Goal: Transaction & Acquisition: Purchase product/service

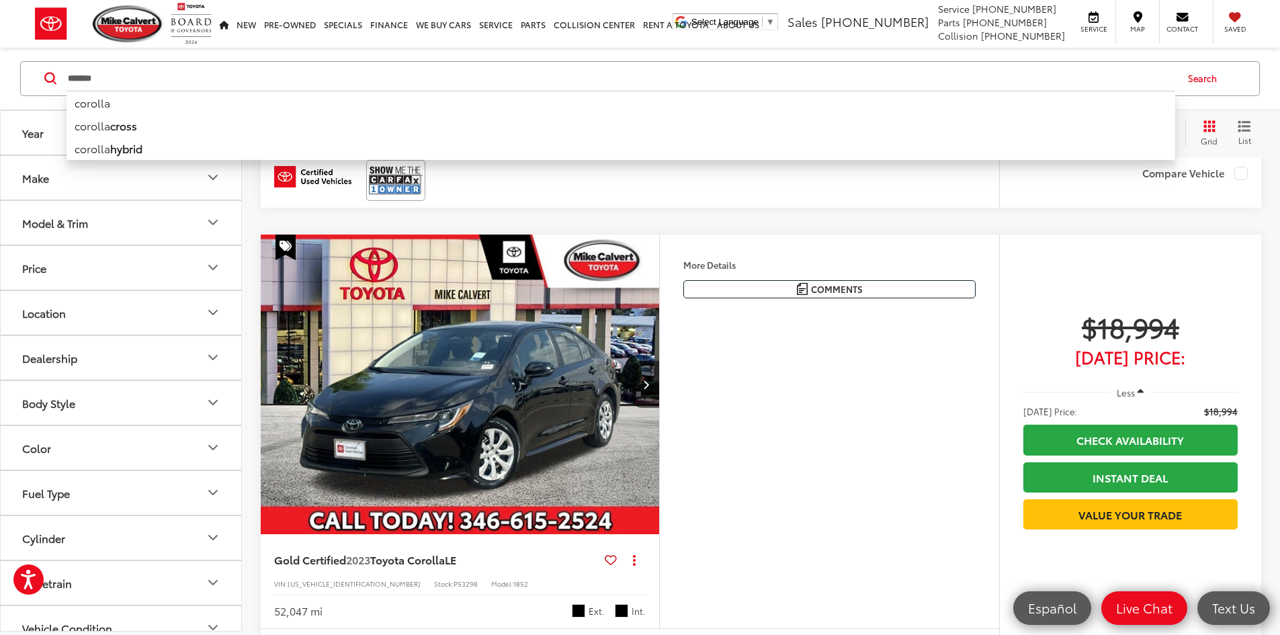
scroll to position [2297, 0]
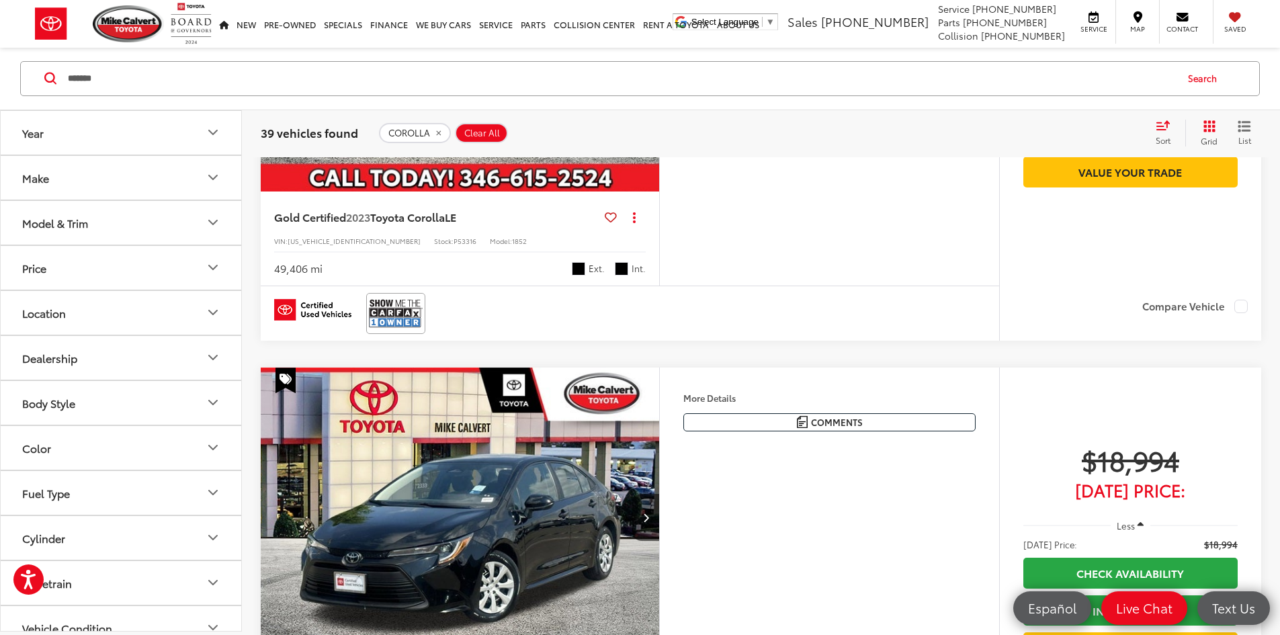
click at [208, 269] on icon "Price" at bounding box center [213, 268] width 16 height 16
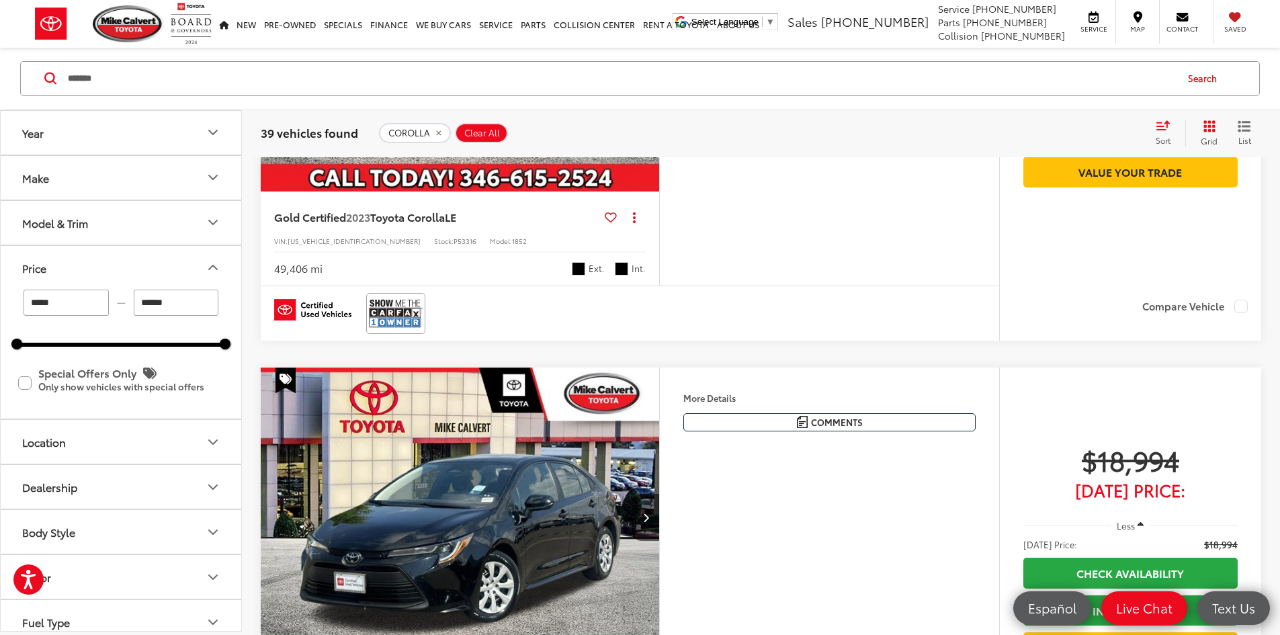
drag, startPoint x: 172, startPoint y: 305, endPoint x: 118, endPoint y: 310, distance: 54.7
click at [118, 310] on div "***** — ******" at bounding box center [121, 302] width 208 height 26
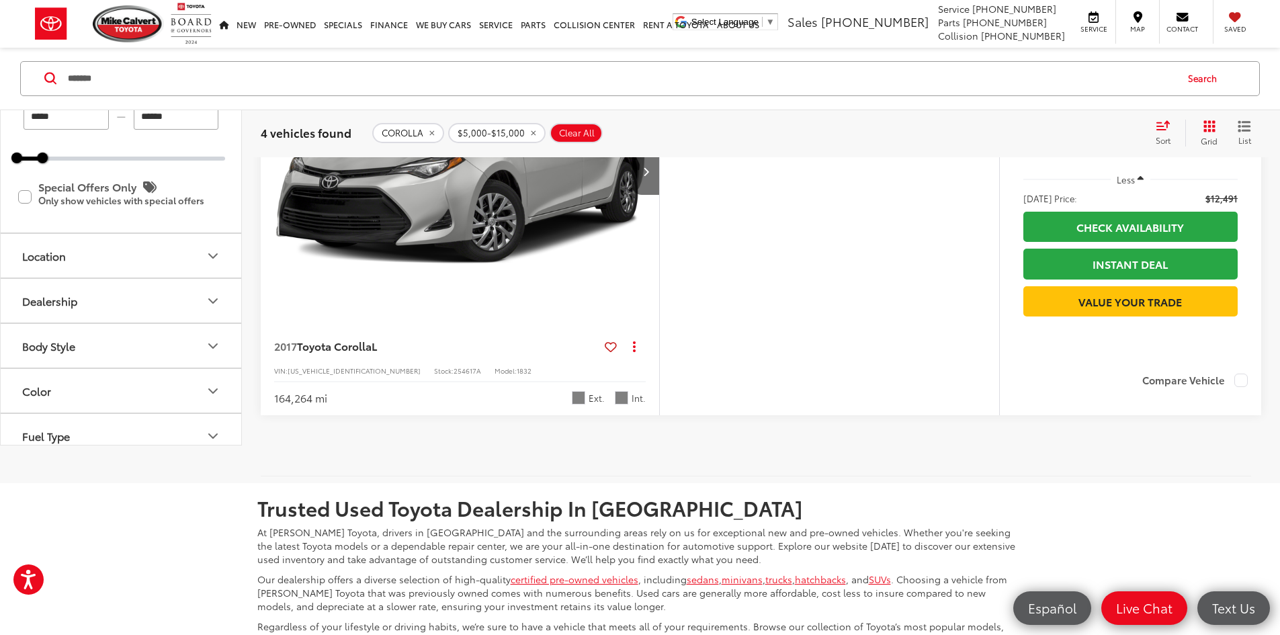
scroll to position [1746, 0]
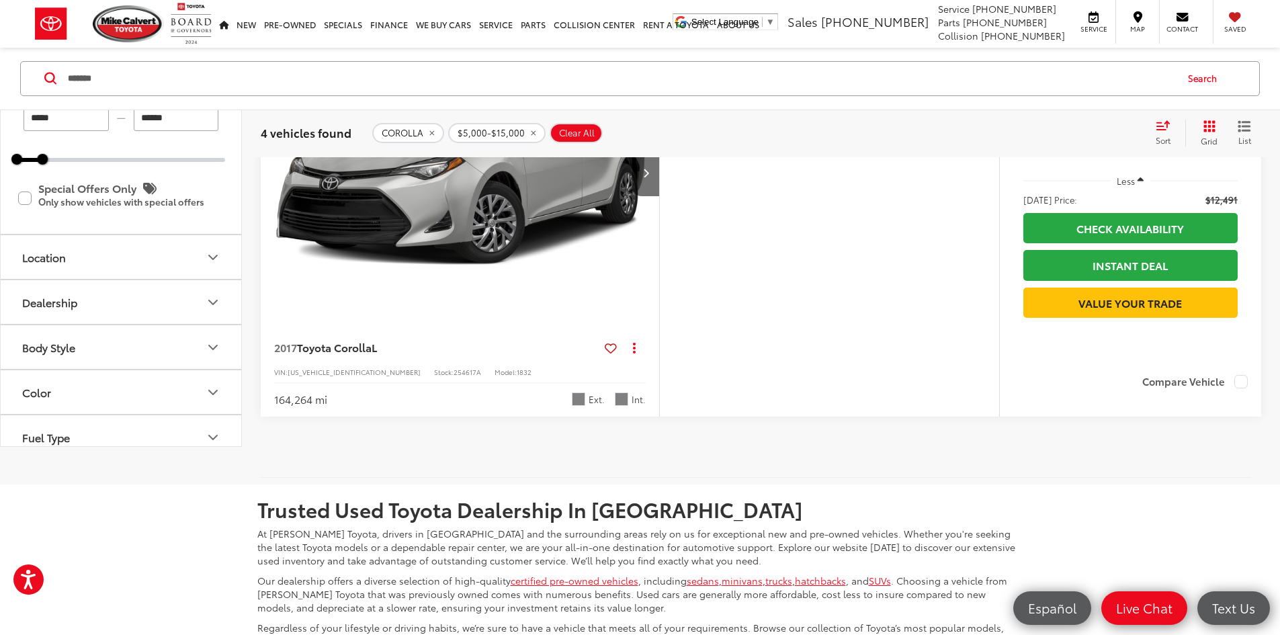
click at [147, 131] on input "******" at bounding box center [176, 118] width 85 height 26
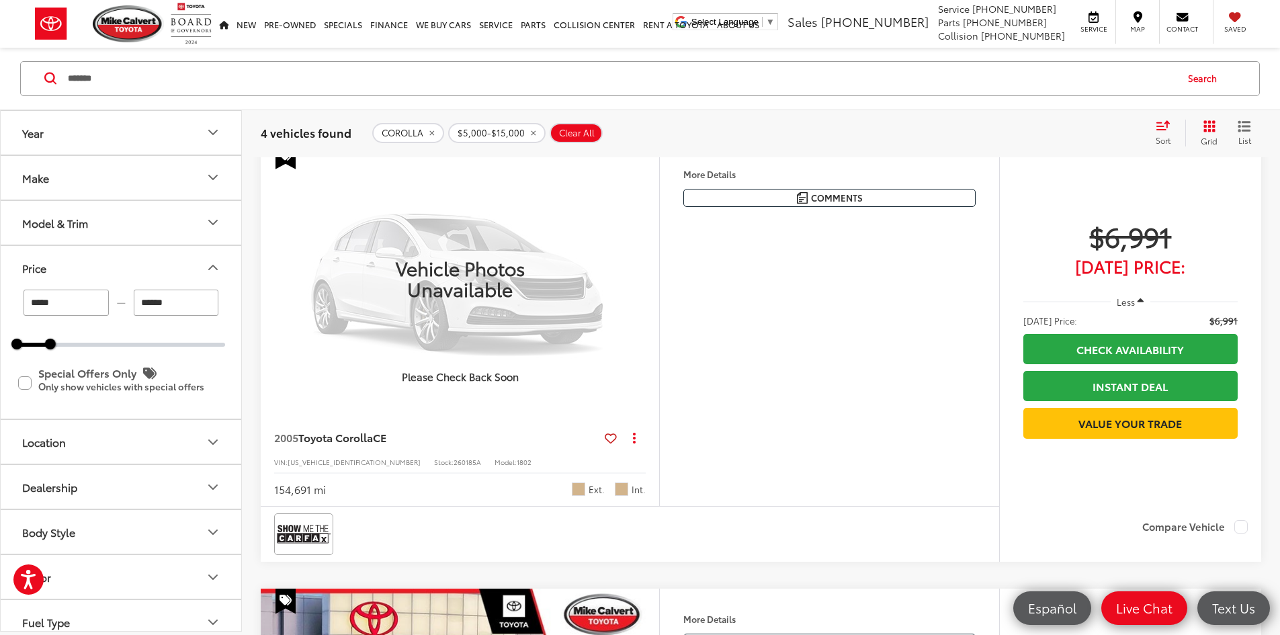
scroll to position [215, 0]
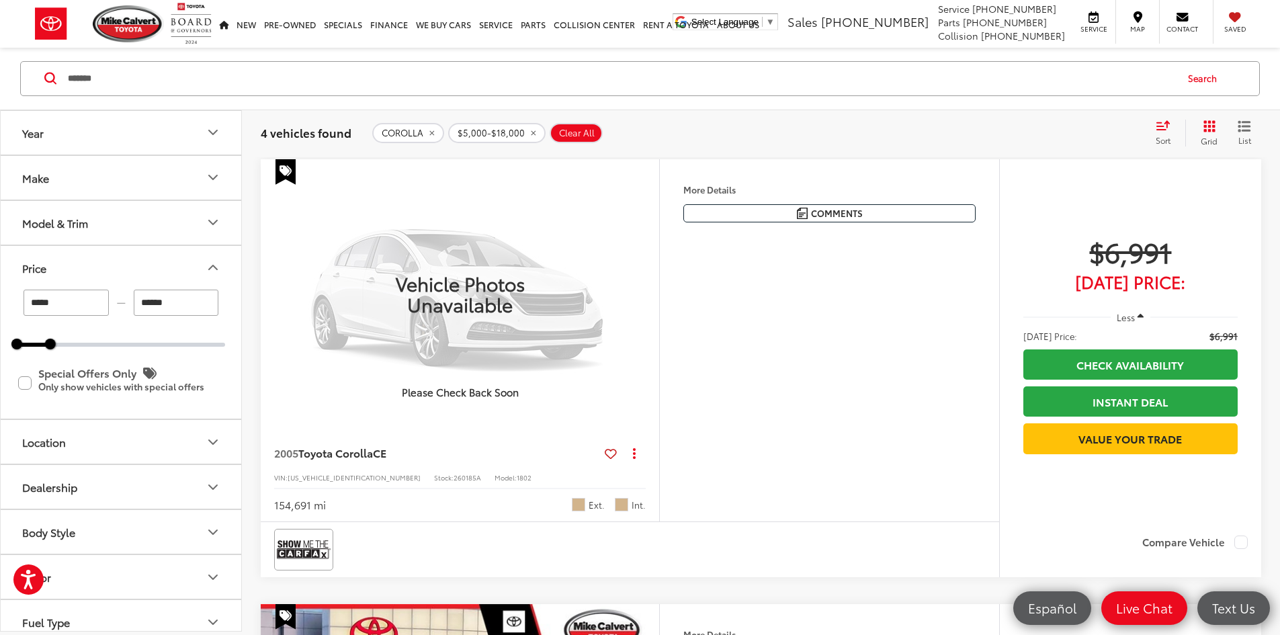
click at [584, 128] on span "Clear All" at bounding box center [577, 133] width 36 height 11
type input "******"
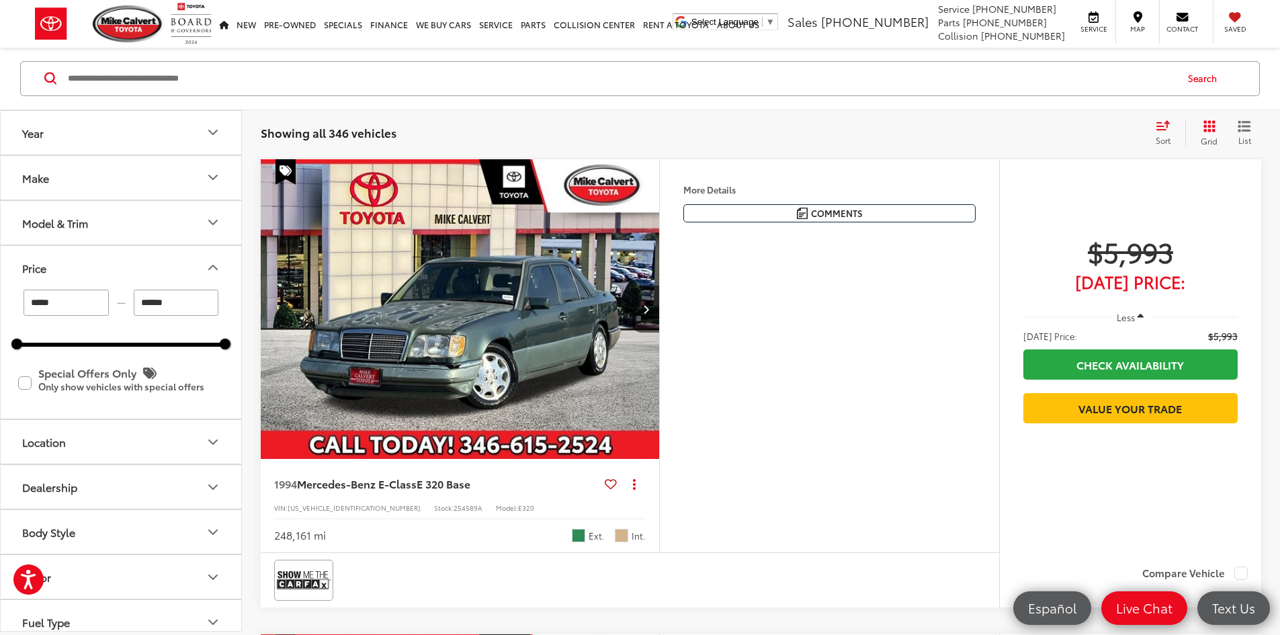
drag, startPoint x: 171, startPoint y: 302, endPoint x: 139, endPoint y: 303, distance: 32.3
click at [139, 303] on input "******" at bounding box center [176, 302] width 85 height 26
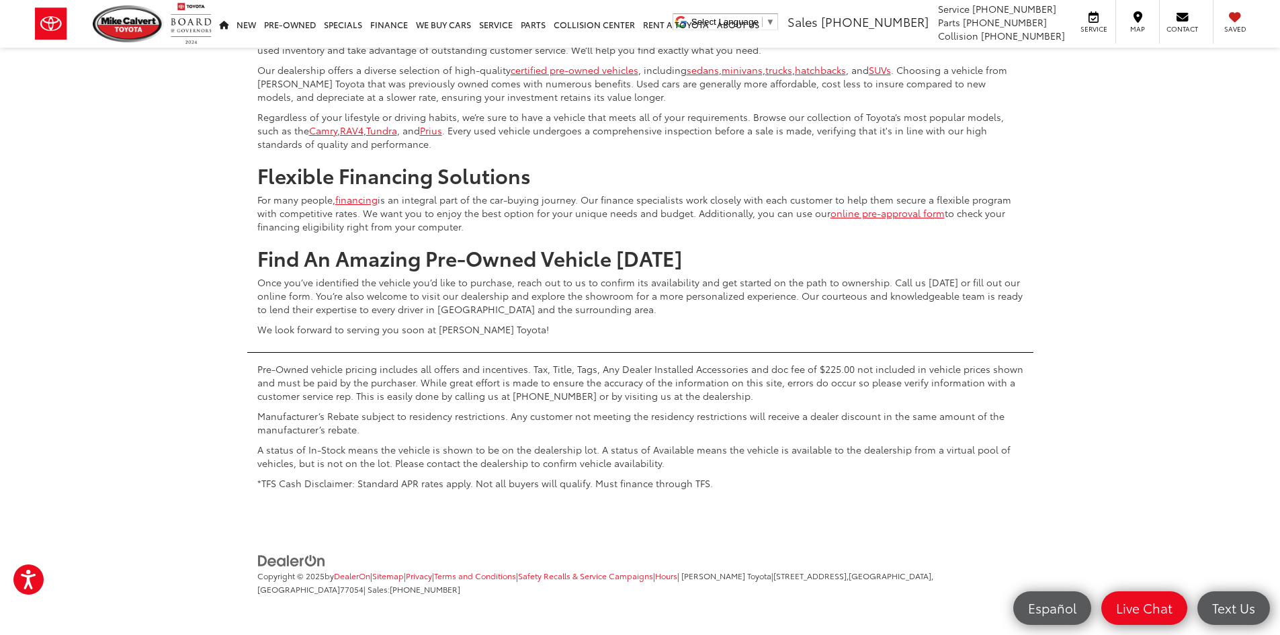
scroll to position [6529, 0]
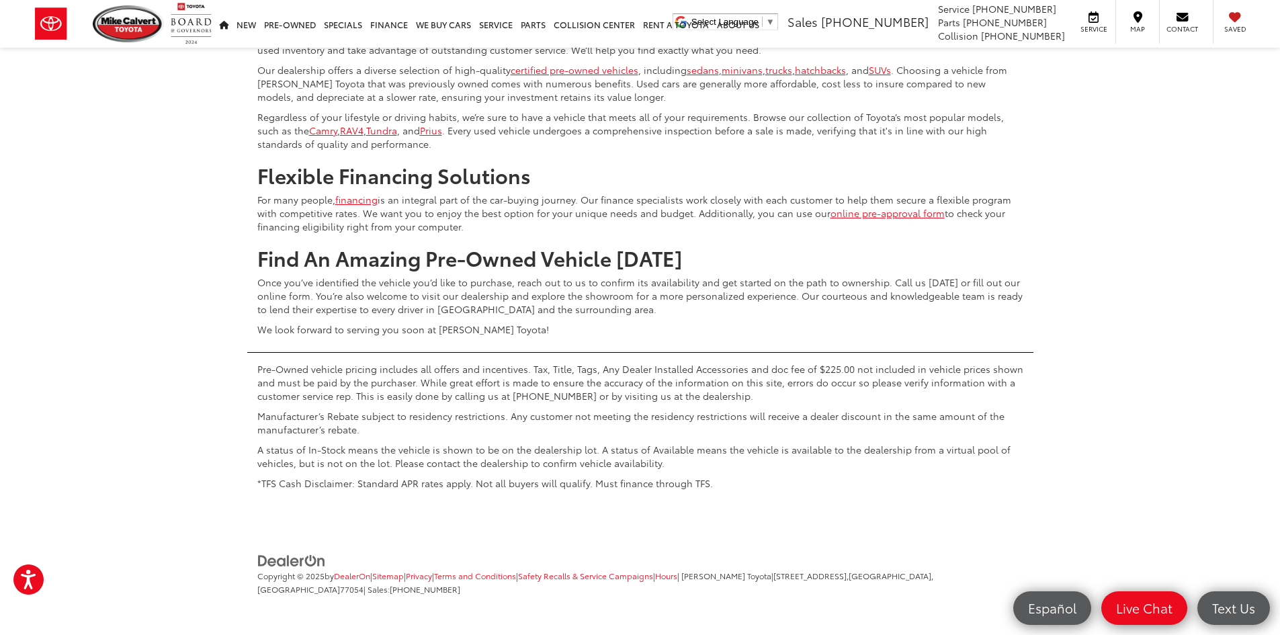
scroll to position [6529, 0]
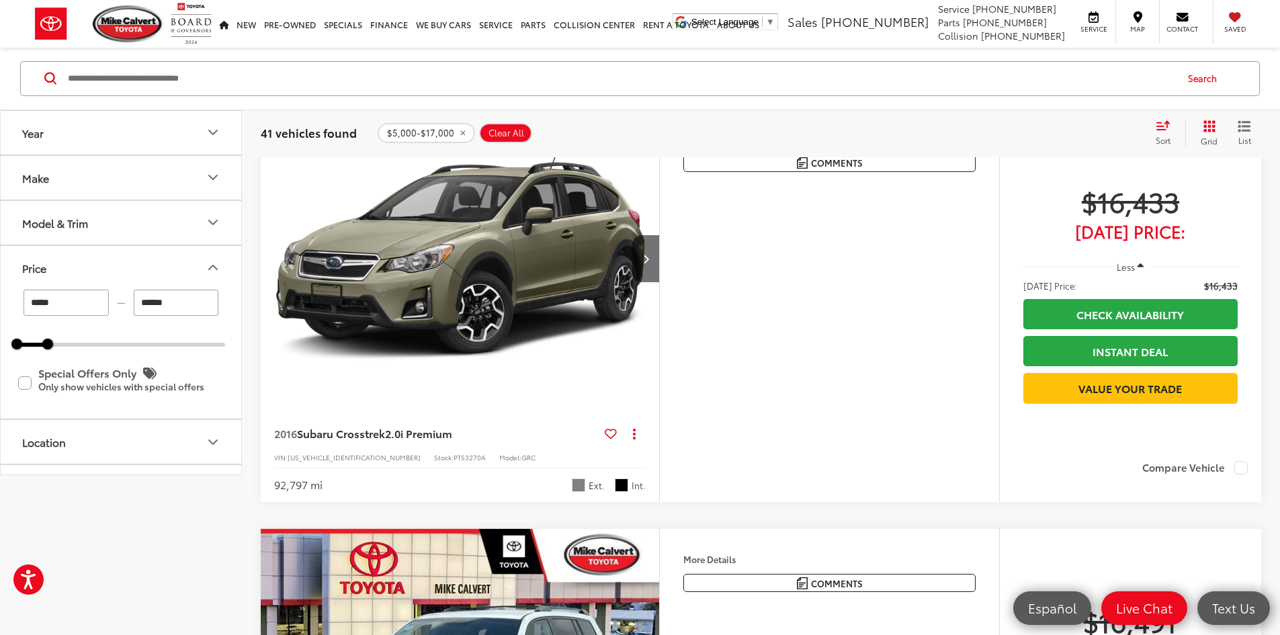
scroll to position [269, 0]
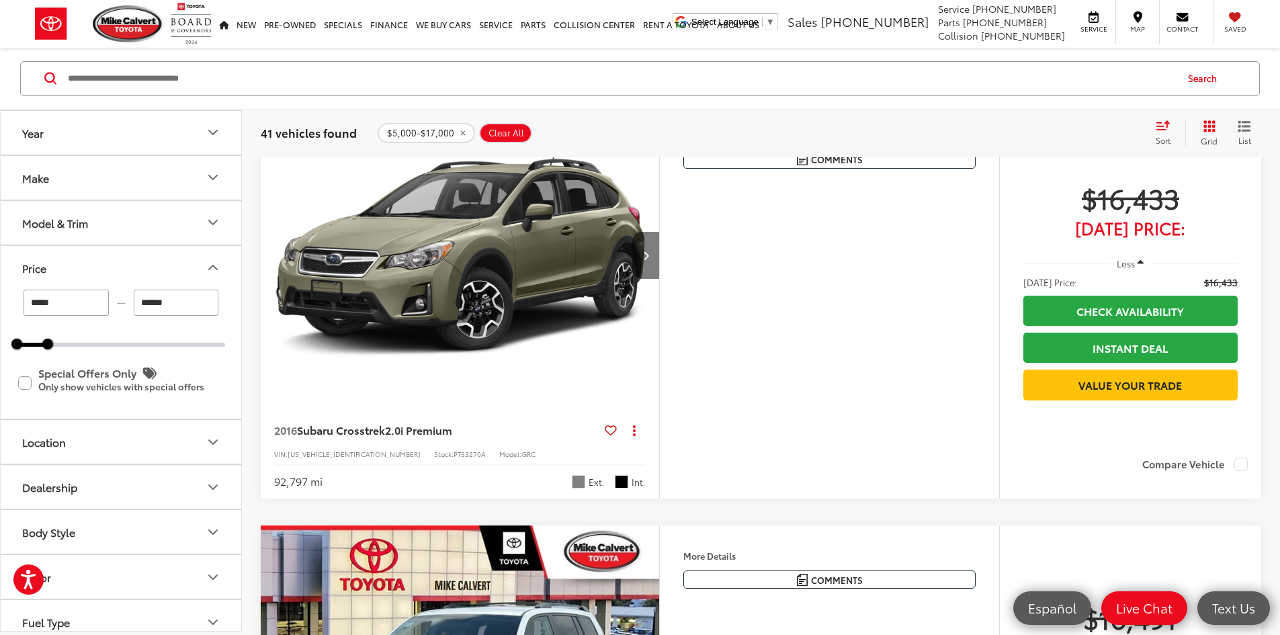
click at [659, 279] on button "Next image" at bounding box center [645, 255] width 27 height 47
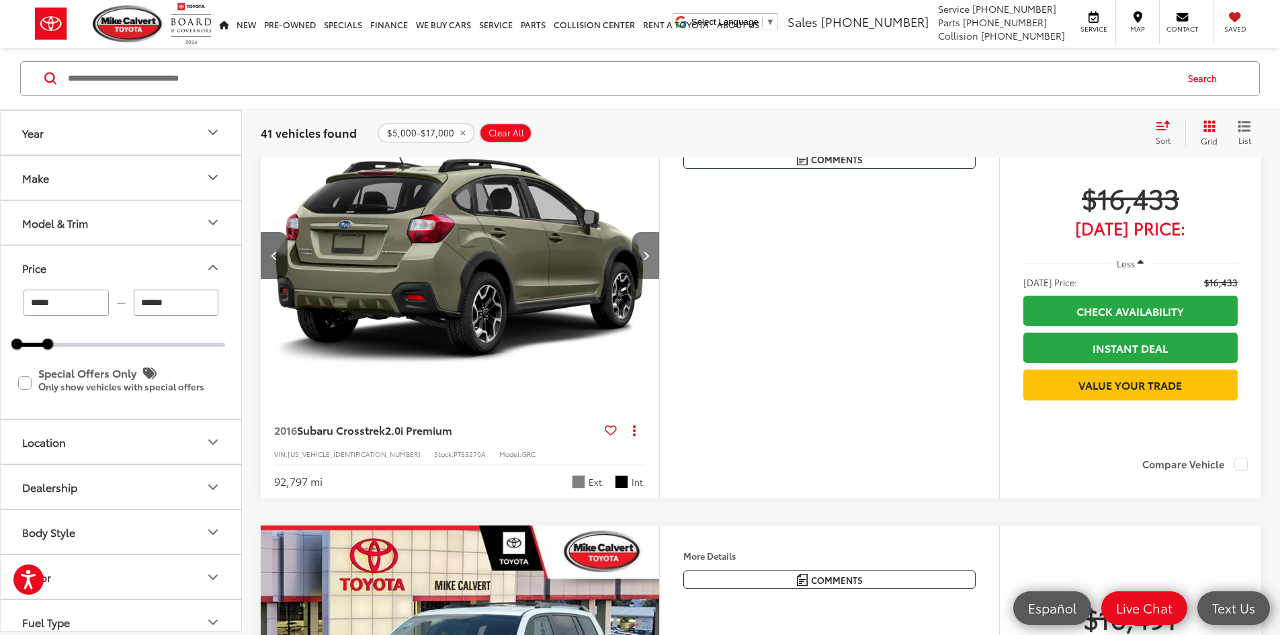
click at [659, 279] on button "Next image" at bounding box center [645, 255] width 27 height 47
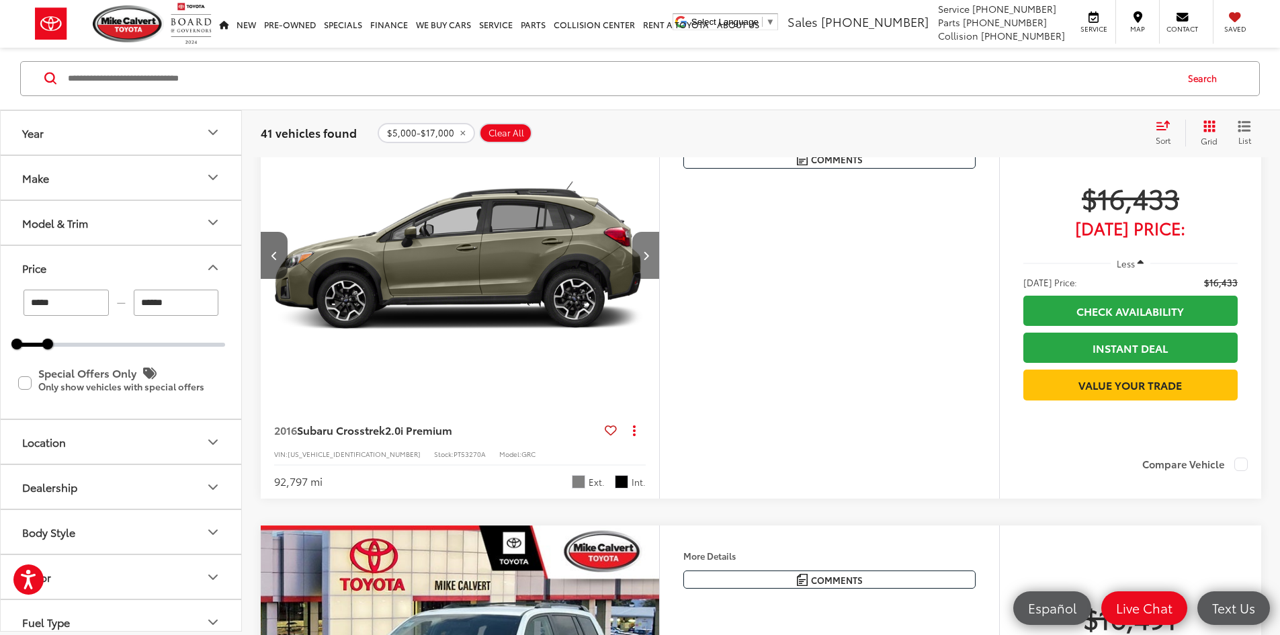
scroll to position [0, 1019]
click at [659, 279] on button "Next image" at bounding box center [645, 255] width 27 height 47
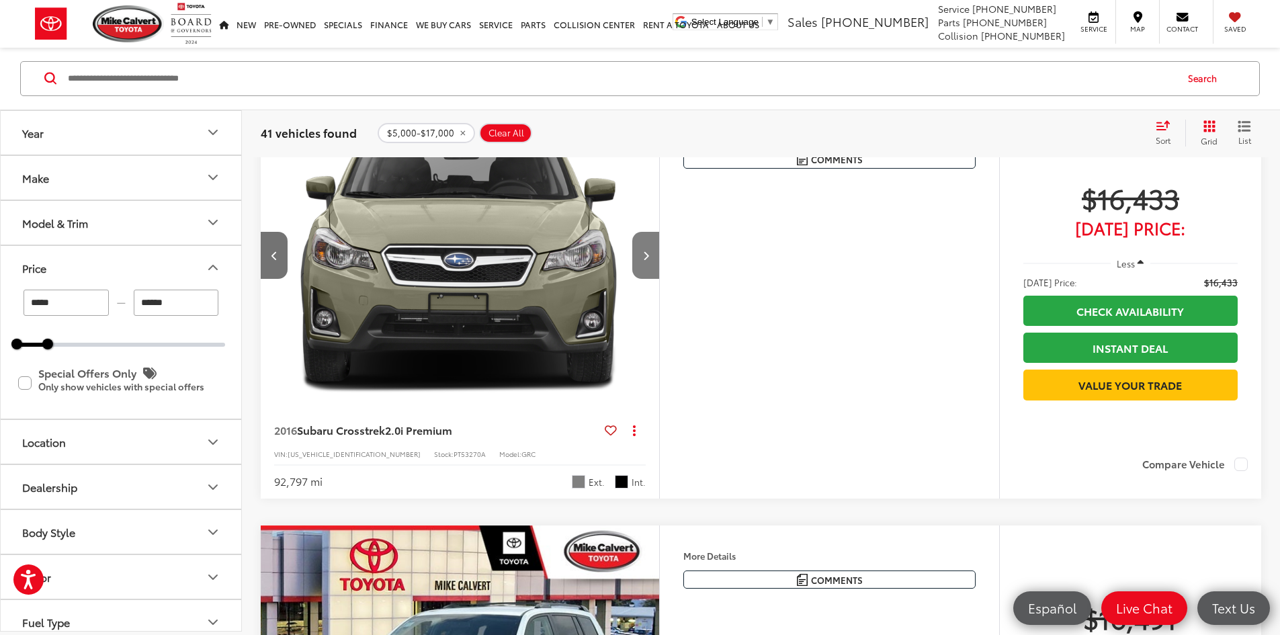
click at [659, 279] on button "Next image" at bounding box center [645, 255] width 27 height 47
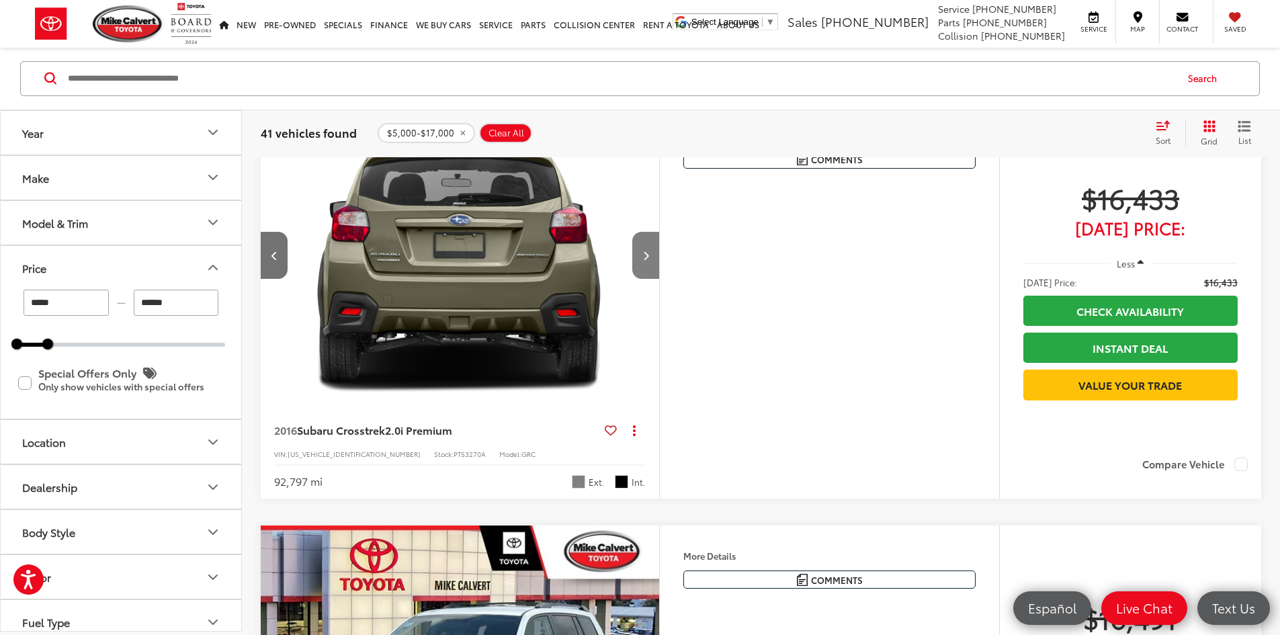
click at [659, 279] on button "Next image" at bounding box center [645, 255] width 27 height 47
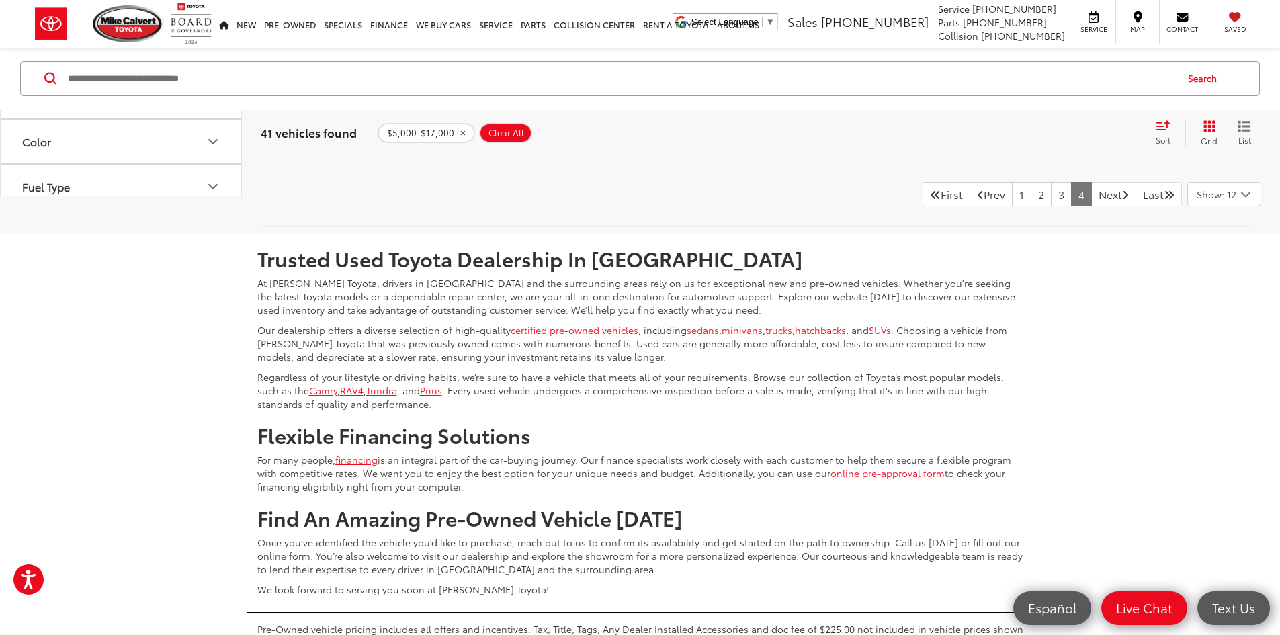
scroll to position [2418, 0]
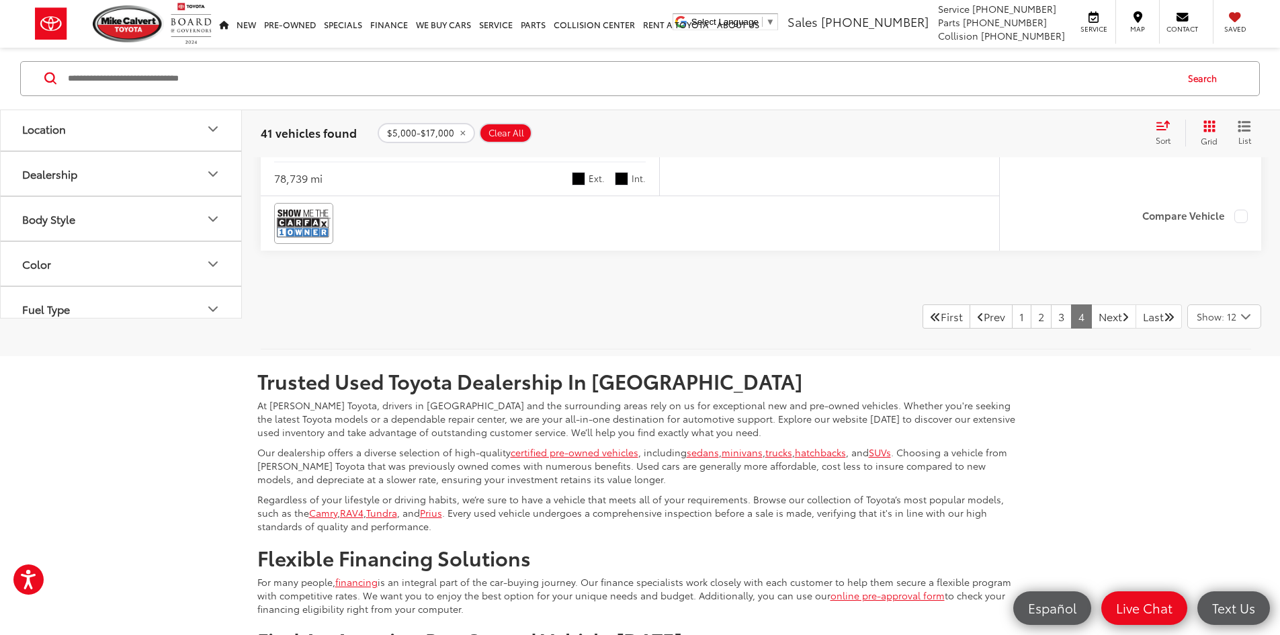
type input "******"
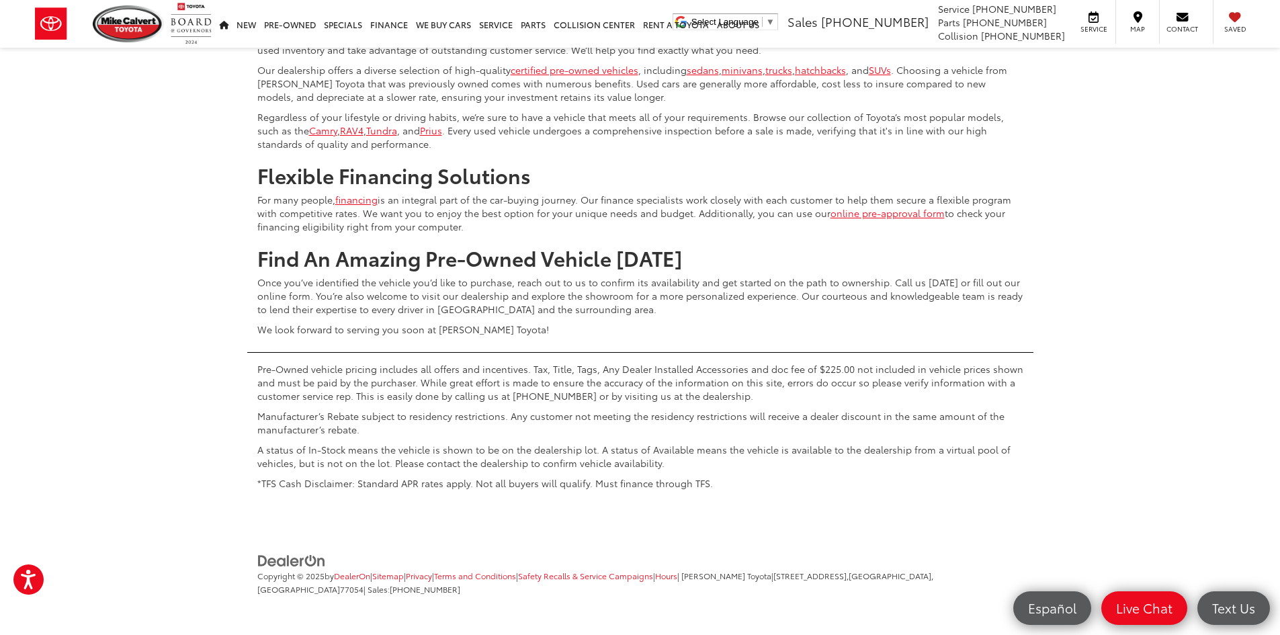
scroll to position [6596, 0]
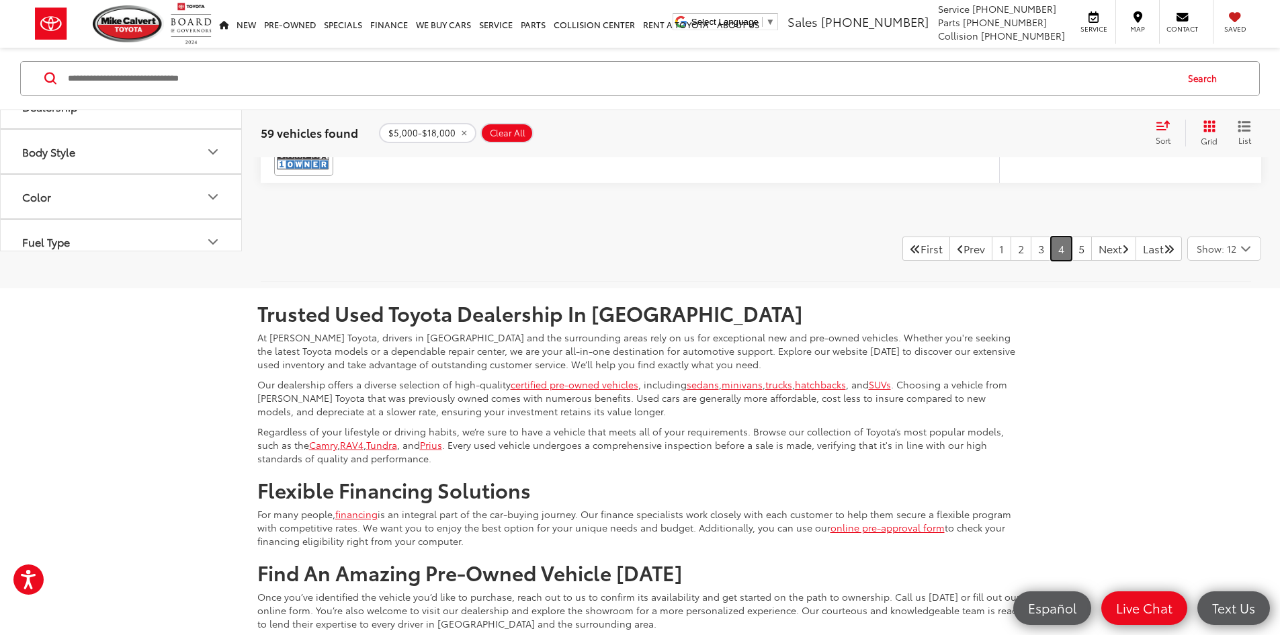
scroll to position [5790, 0]
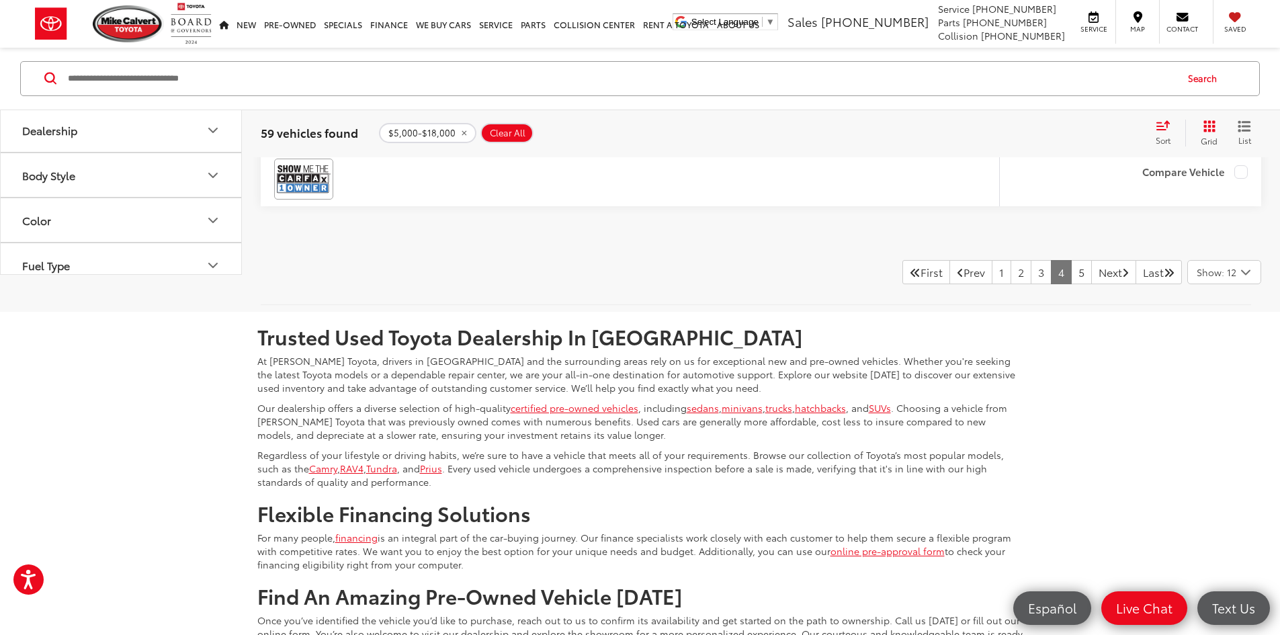
scroll to position [0, 2547]
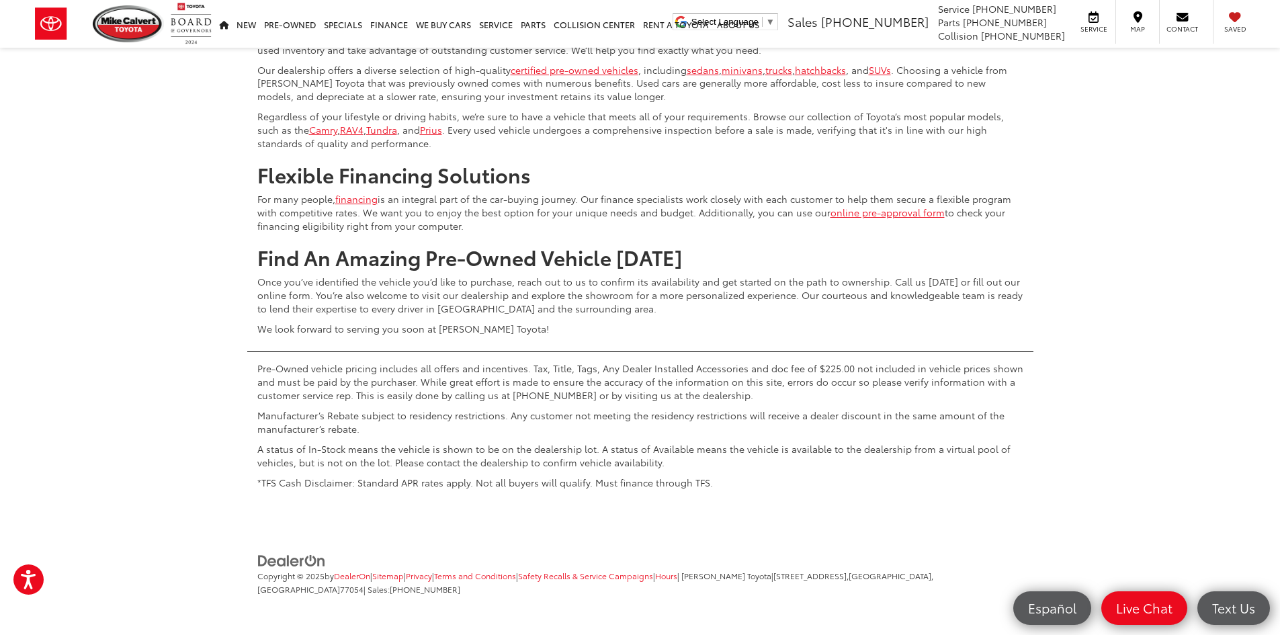
scroll to position [6461, 0]
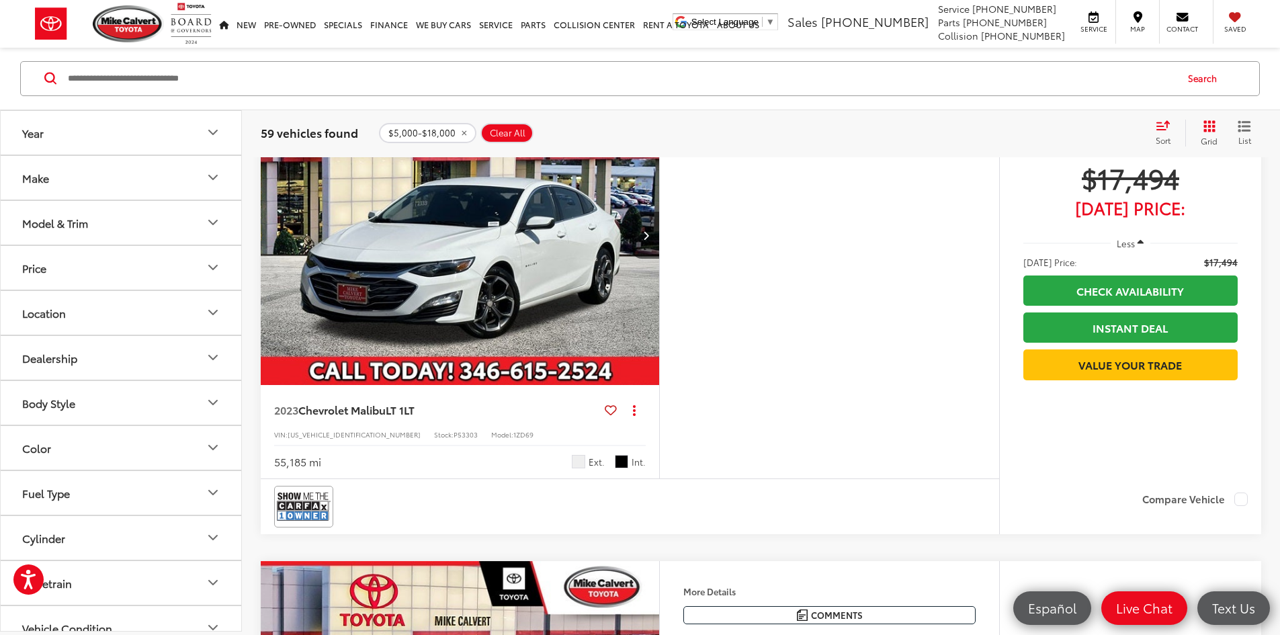
scroll to position [4836, 0]
